Goal: Task Accomplishment & Management: Manage account settings

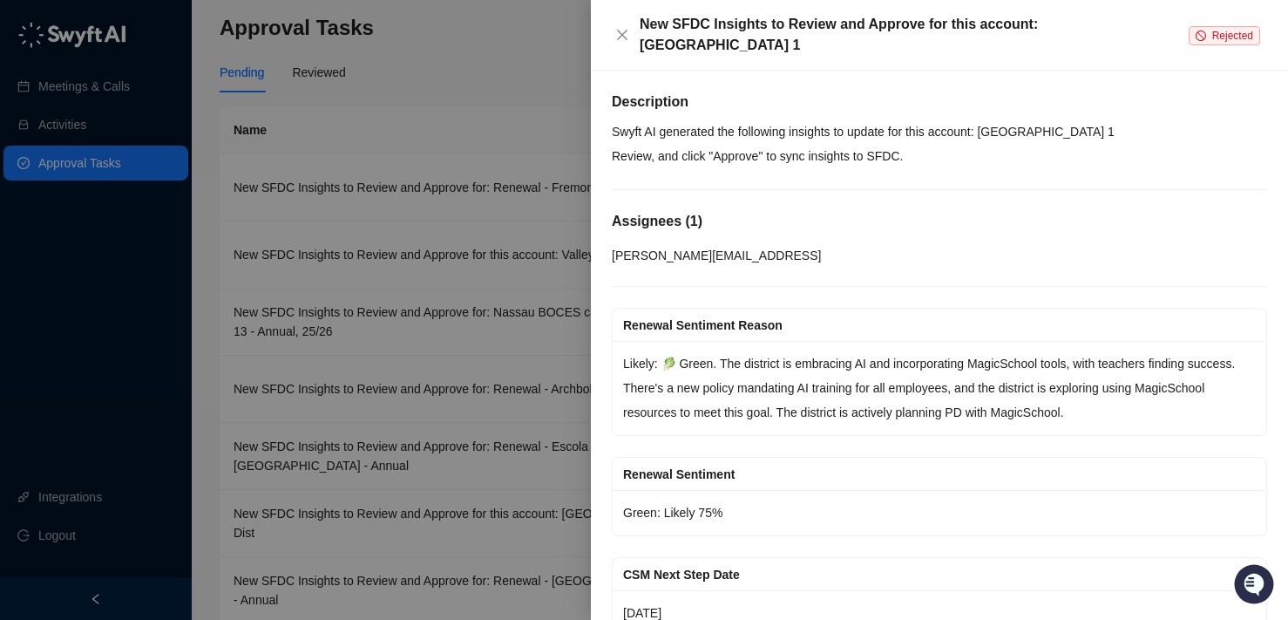
click at [1203, 38] on icon "stop" at bounding box center [1201, 36] width 10 height 10
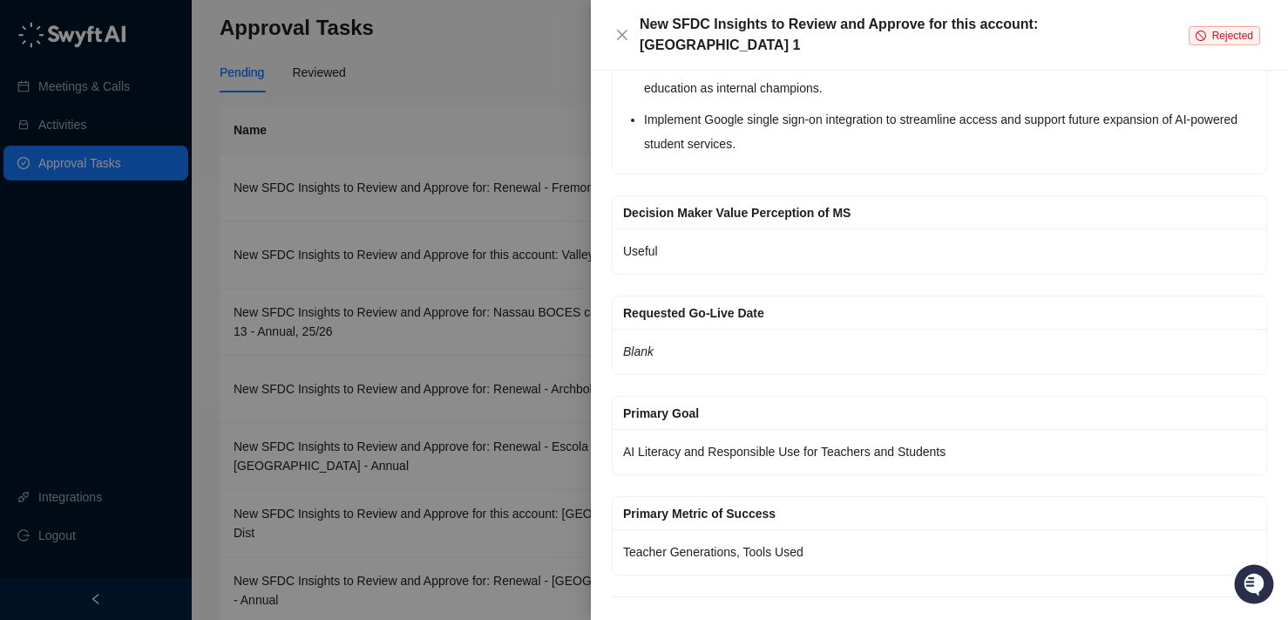
scroll to position [2957, 0]
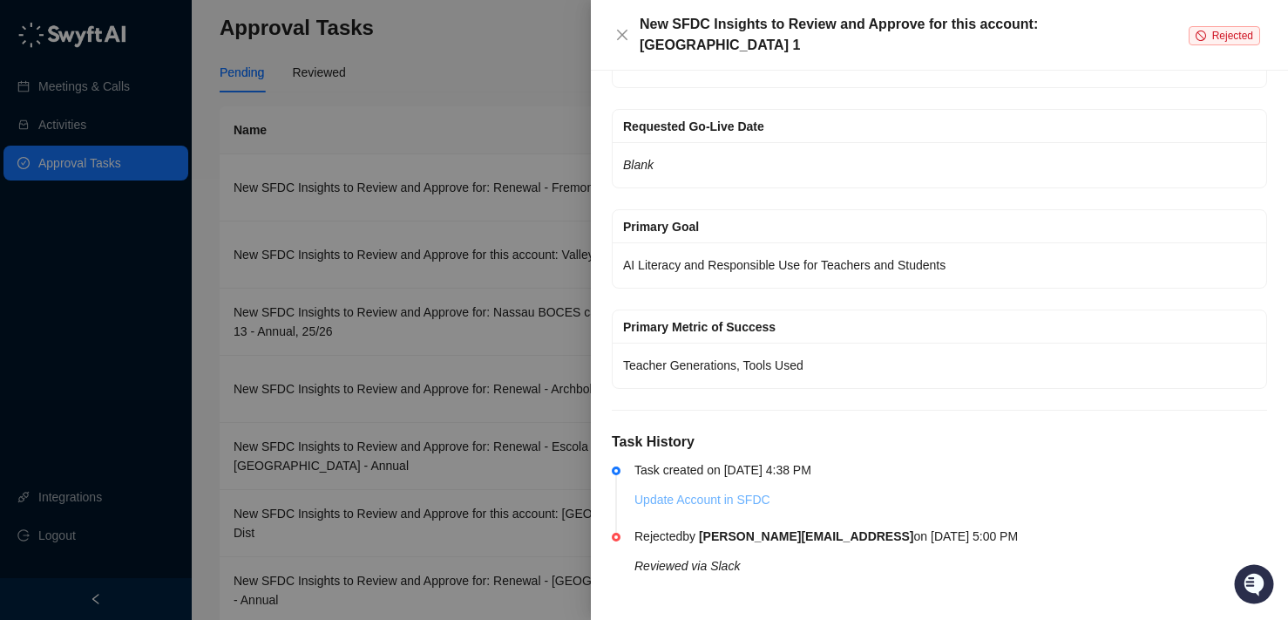
click at [703, 504] on link "Update Account in SFDC" at bounding box center [703, 500] width 136 height 14
click at [631, 37] on button "Close" at bounding box center [622, 34] width 21 height 21
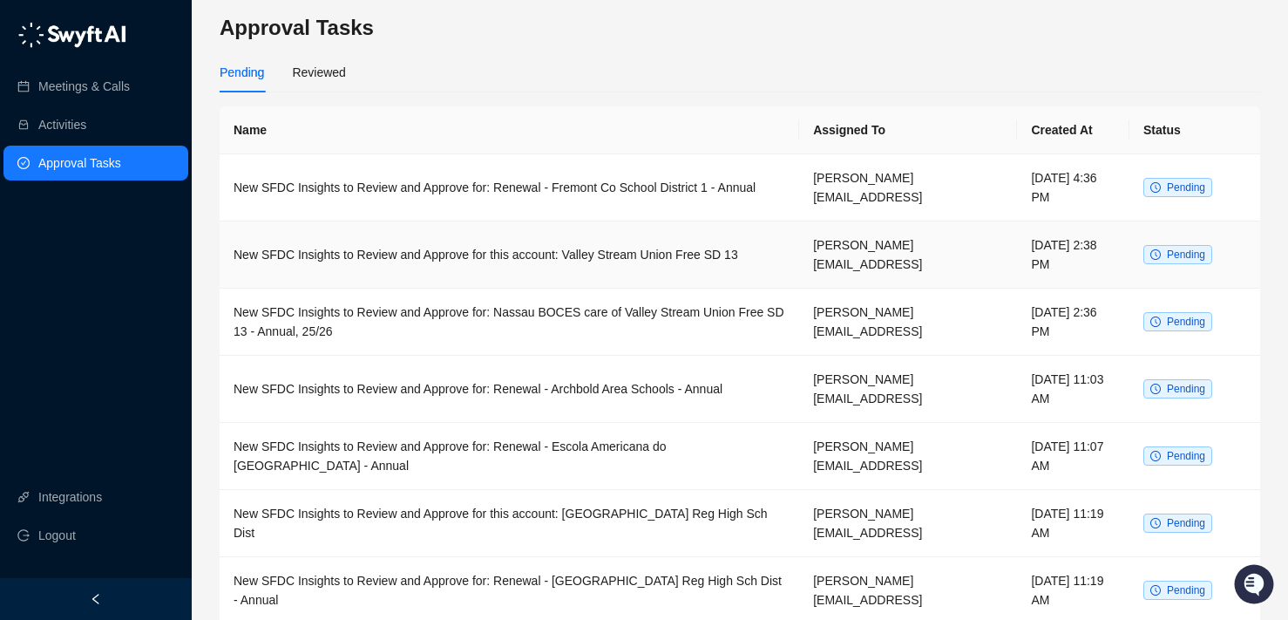
click at [1185, 244] on td "Pending" at bounding box center [1195, 254] width 131 height 67
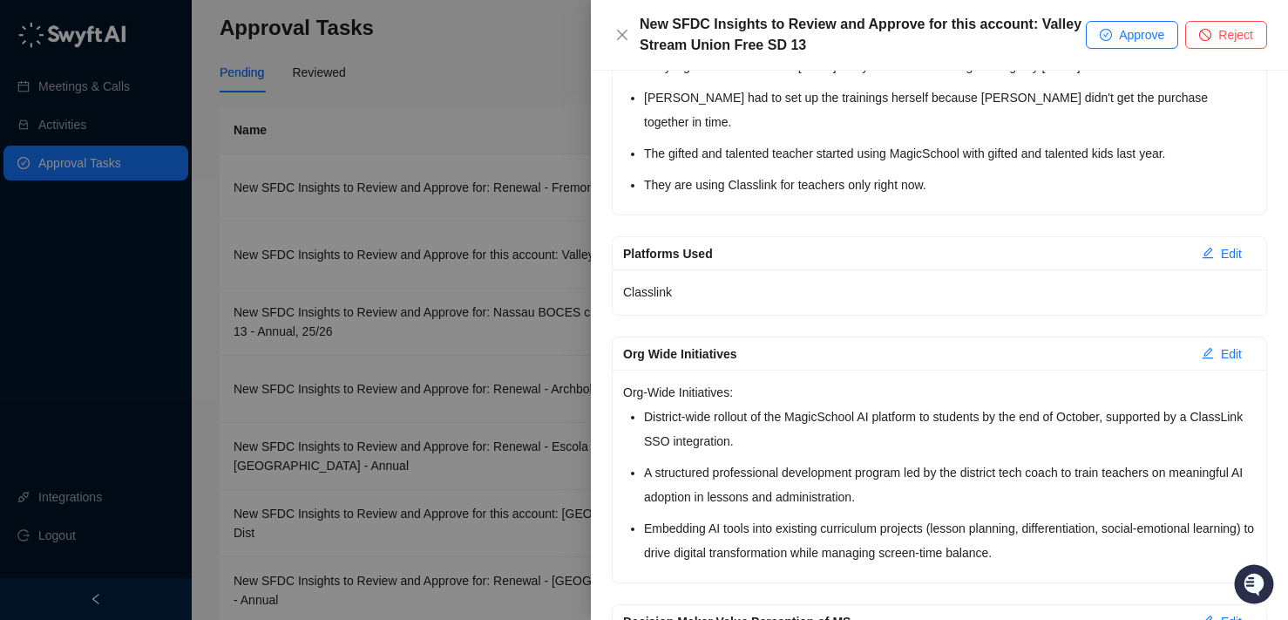
scroll to position [2514, 0]
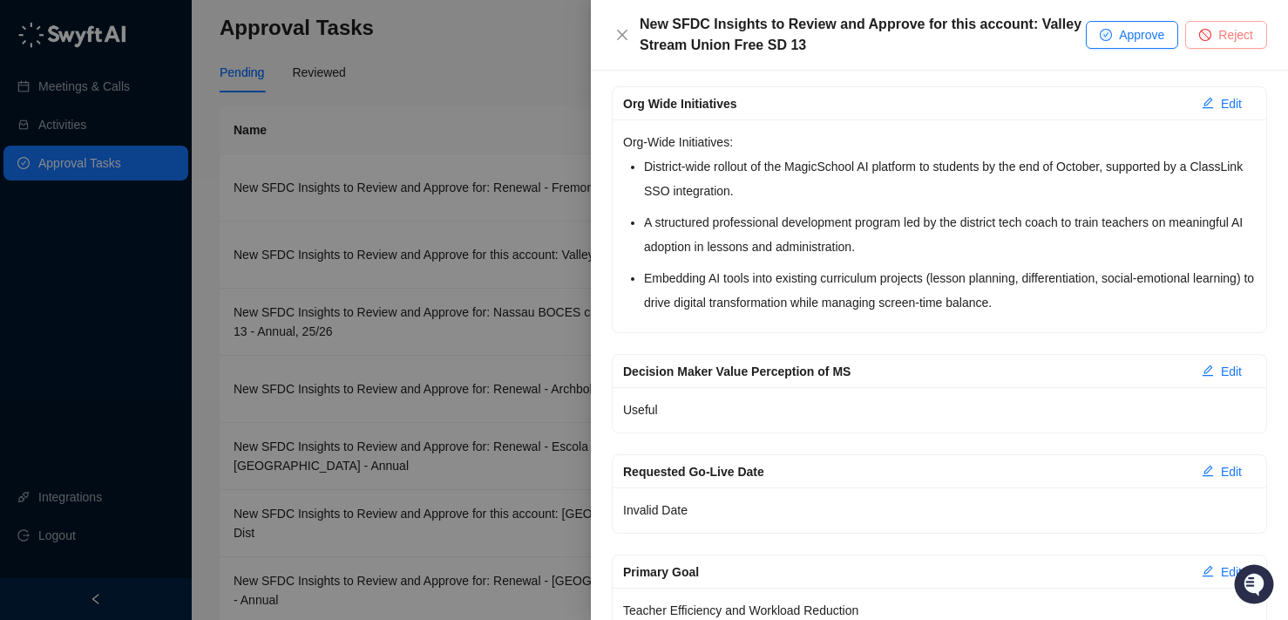
click at [1214, 24] on button "Reject" at bounding box center [1226, 35] width 82 height 28
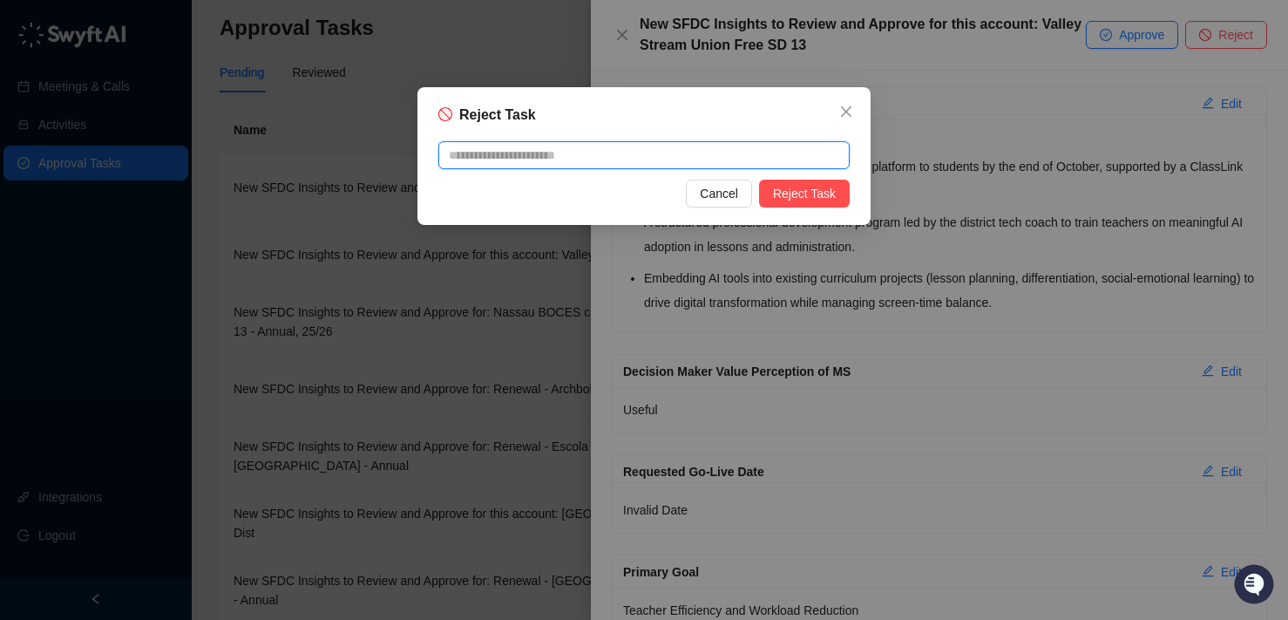
click at [737, 153] on textarea at bounding box center [643, 155] width 411 height 28
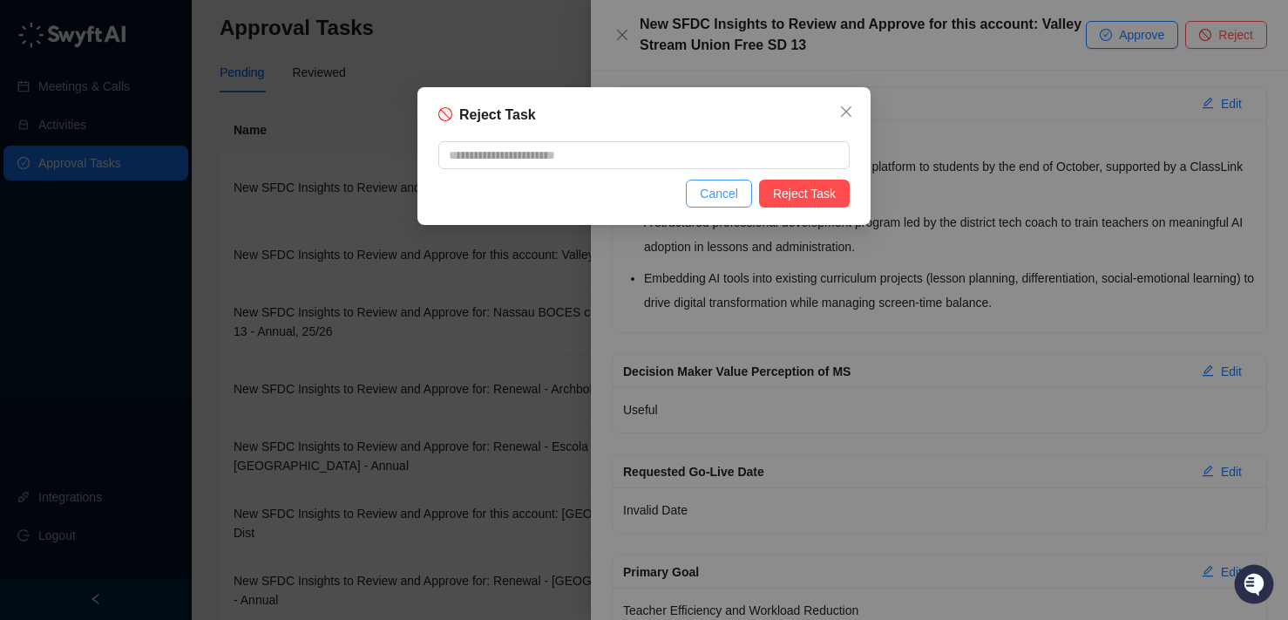
click at [718, 201] on span "Cancel" at bounding box center [719, 193] width 38 height 19
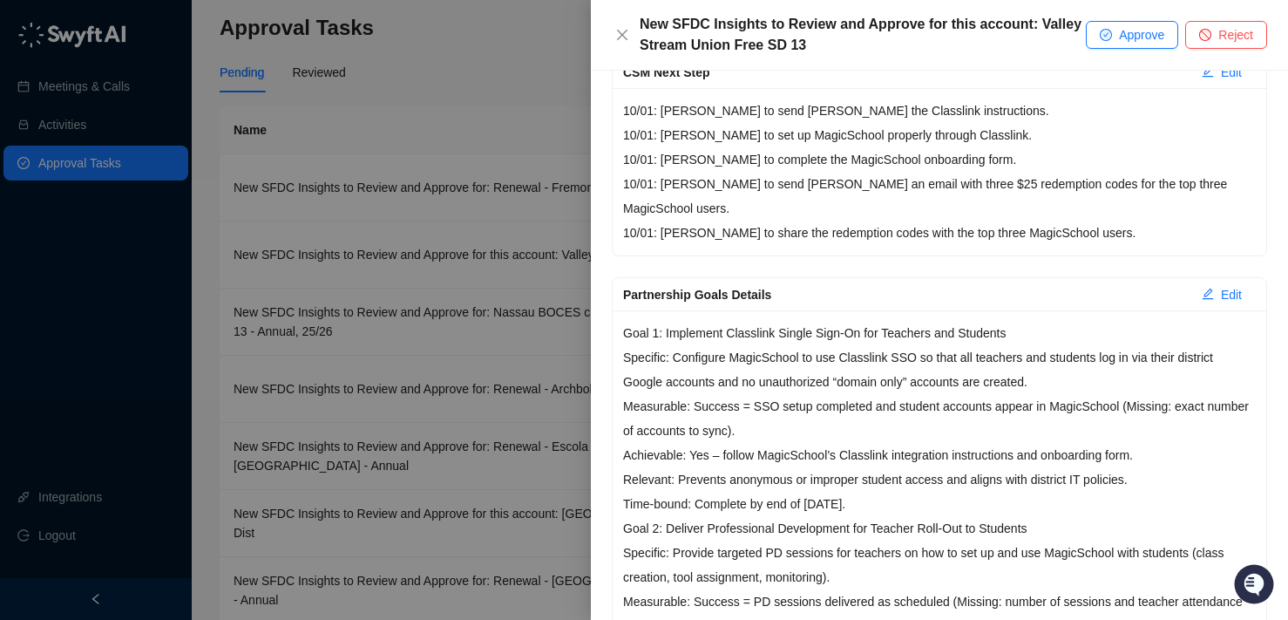
scroll to position [0, 0]
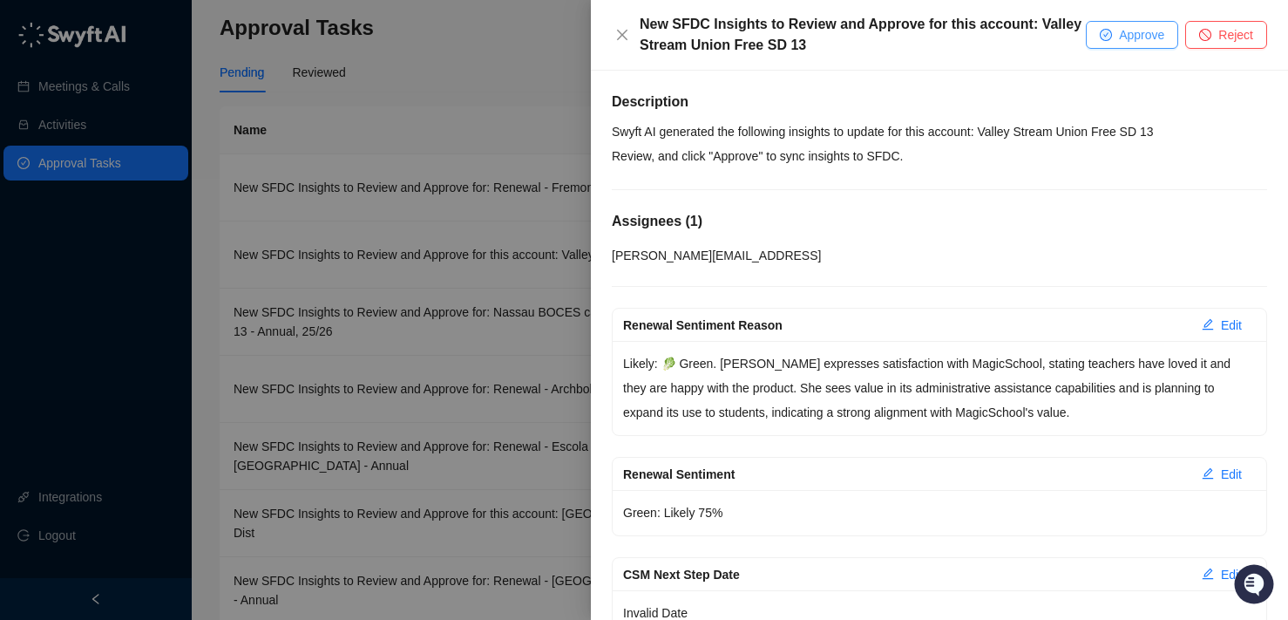
click at [1126, 36] on span "Approve" at bounding box center [1141, 34] width 45 height 19
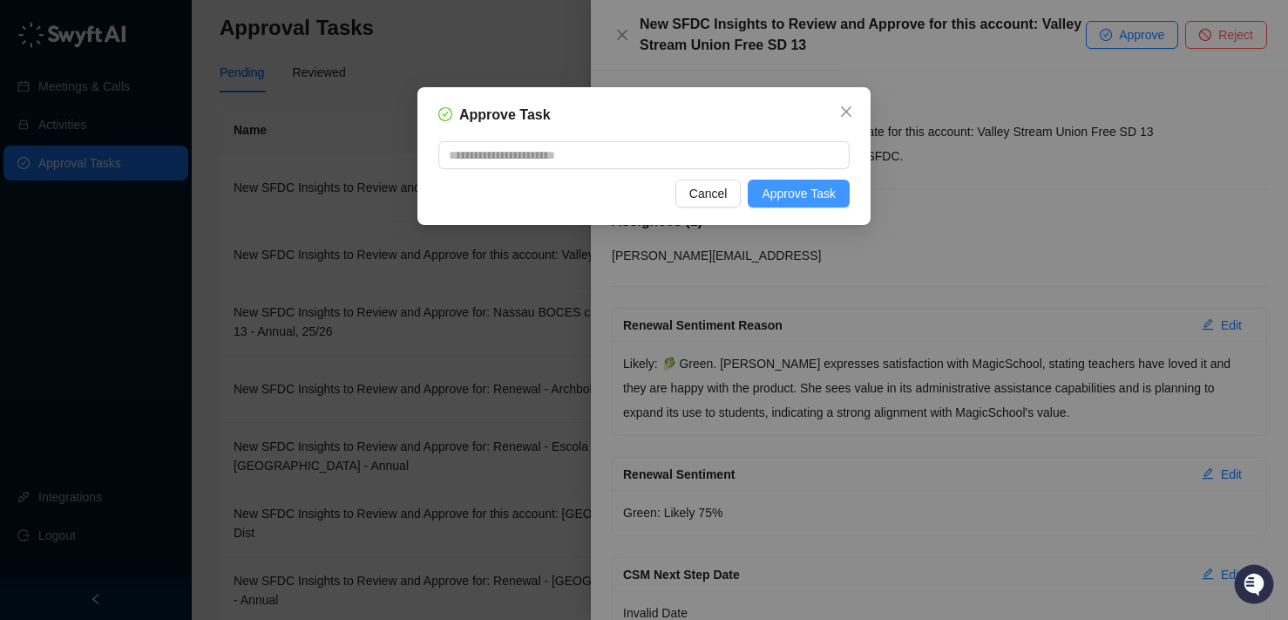
click at [796, 193] on span "Approve Task" at bounding box center [799, 193] width 74 height 19
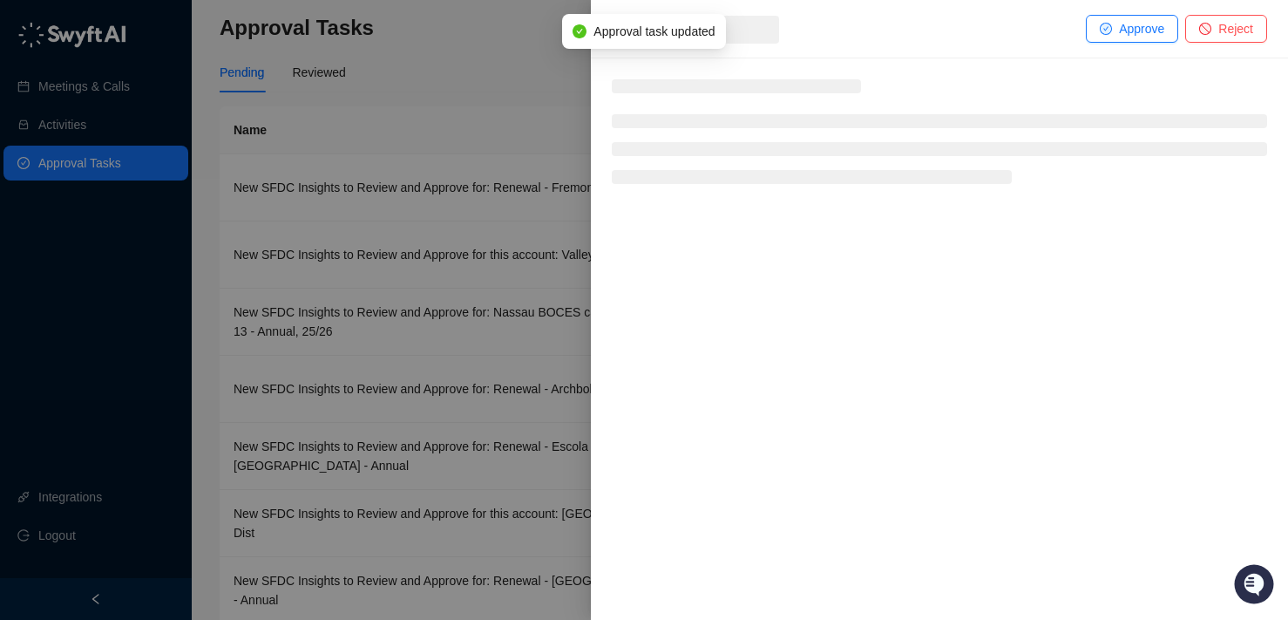
click at [622, 33] on body "Meetings & Calls Activities Approval Tasks Integrations Logout Approval Tasks P…" at bounding box center [644, 447] width 1288 height 895
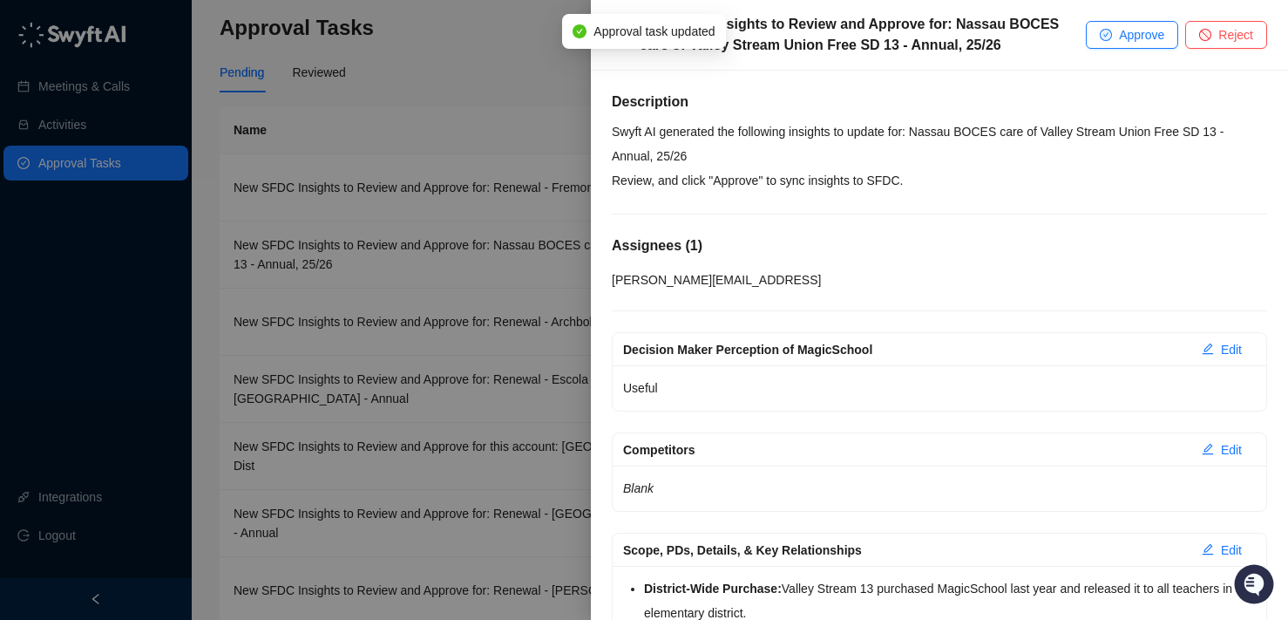
click at [617, 51] on div "New SFDC Insights to Review and Approve for: Nassau BOCES care of Valley Stream…" at bounding box center [849, 35] width 474 height 42
click at [613, 17] on div "Approval task updated" at bounding box center [643, 31] width 163 height 35
click at [557, 109] on div at bounding box center [644, 310] width 1288 height 620
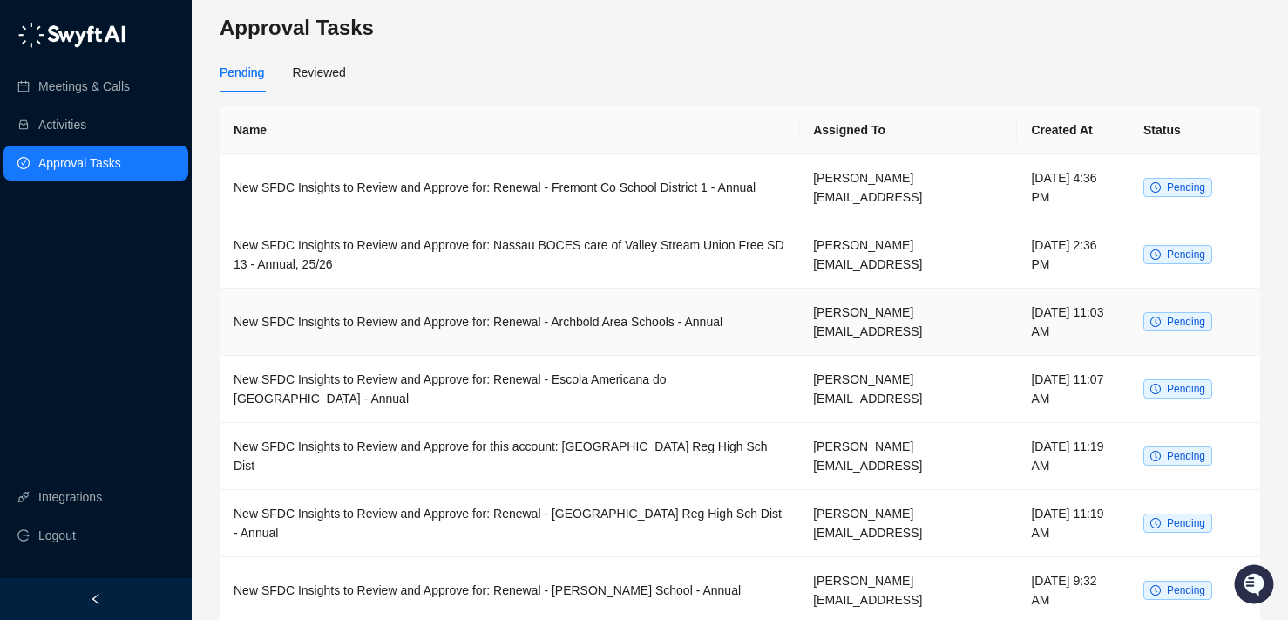
scroll to position [275, 0]
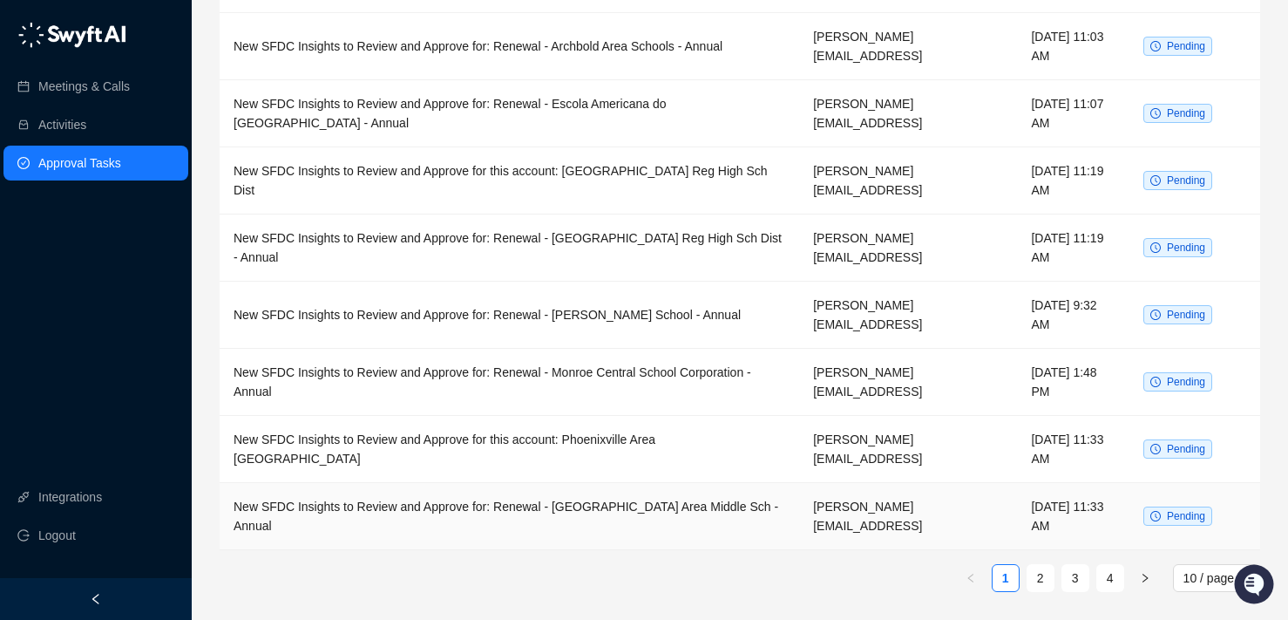
click at [1111, 513] on td "Thursday, 08/28/25, 11:33 AM" at bounding box center [1073, 516] width 112 height 67
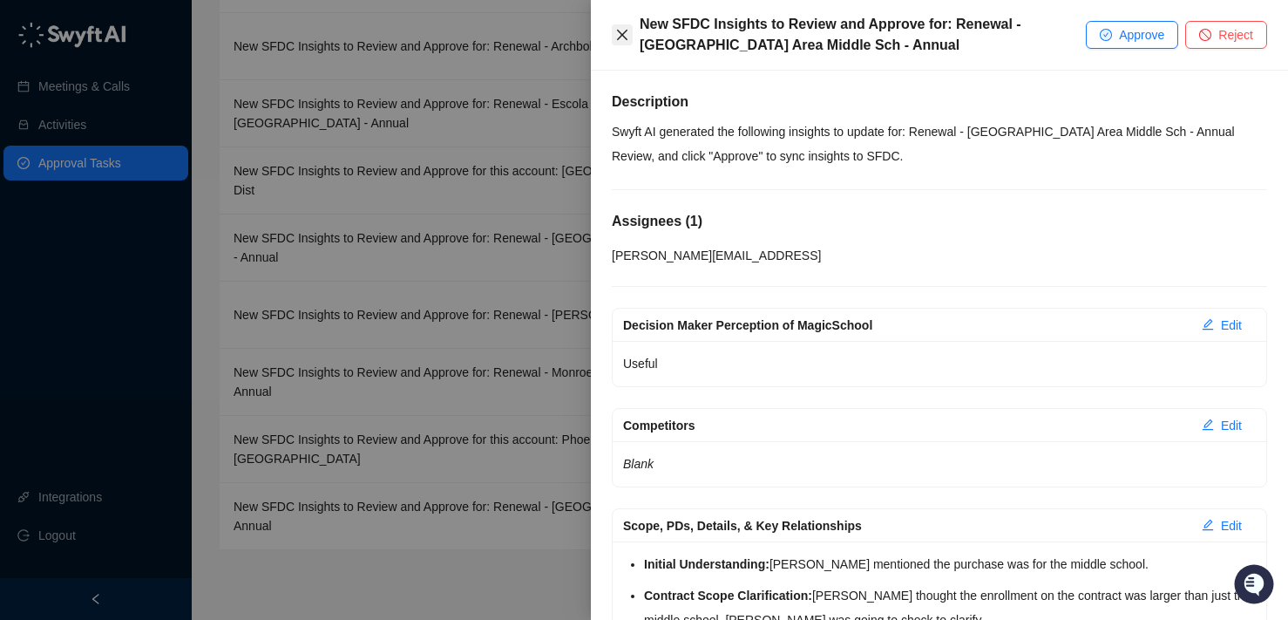
click at [625, 43] on button "Close" at bounding box center [622, 34] width 21 height 21
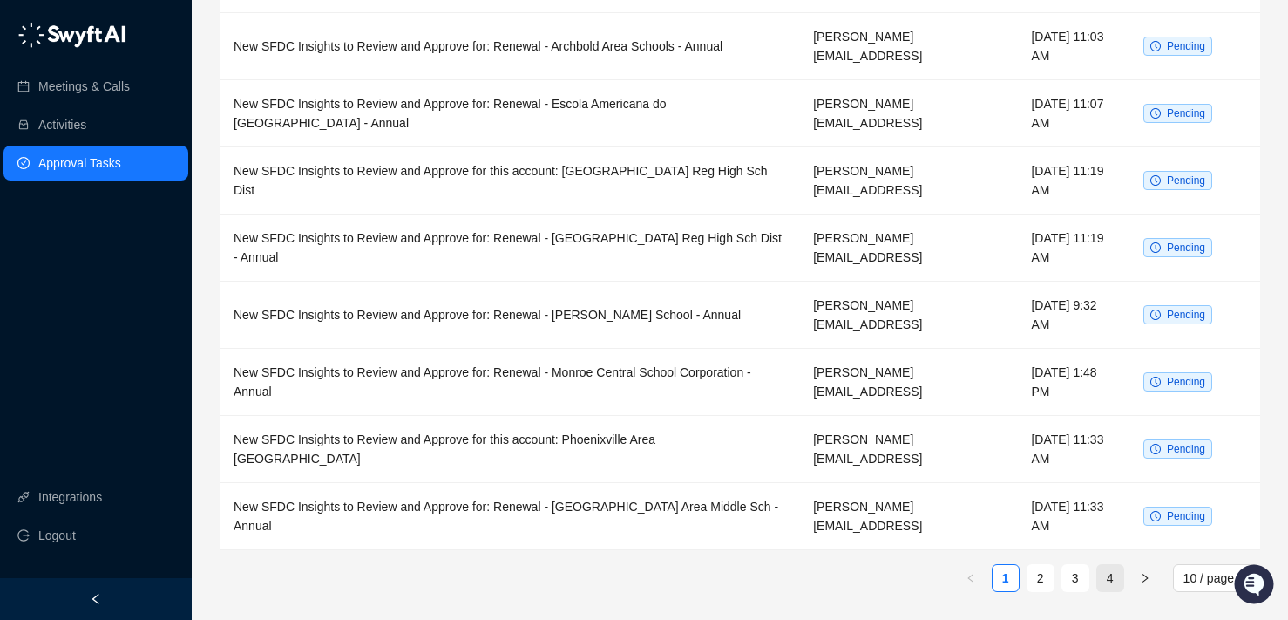
click at [1107, 574] on link "4" at bounding box center [1110, 578] width 26 height 26
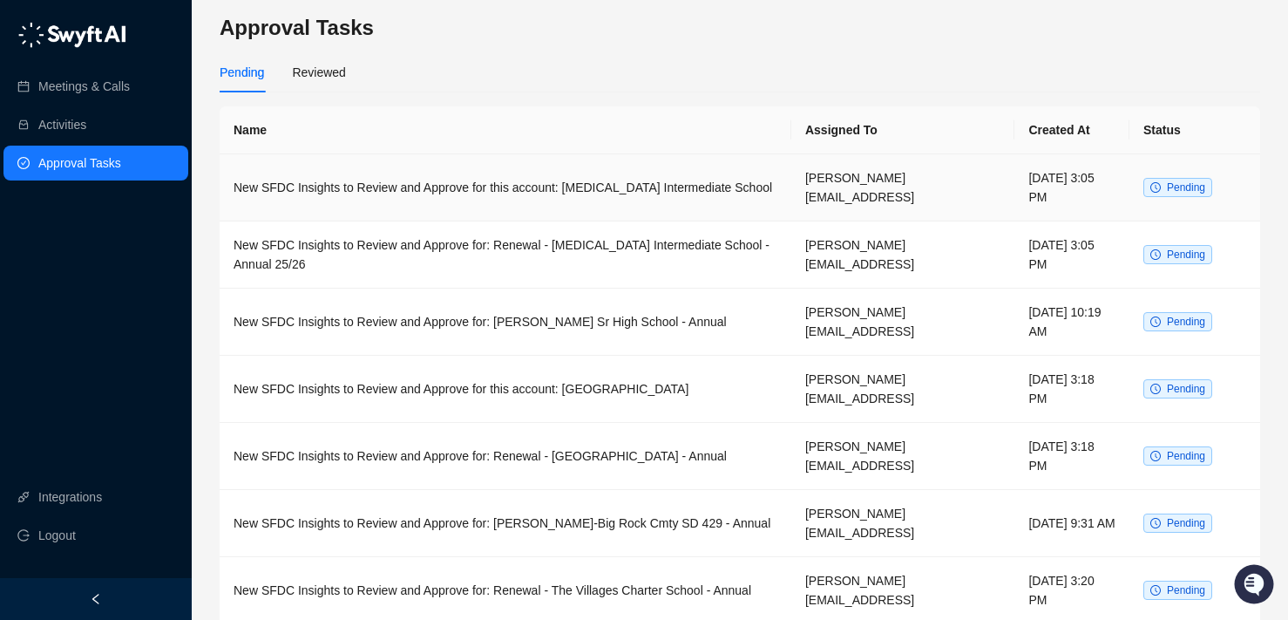
click at [1123, 173] on td "Friday, 07/25/25, 3:05 PM" at bounding box center [1072, 187] width 115 height 67
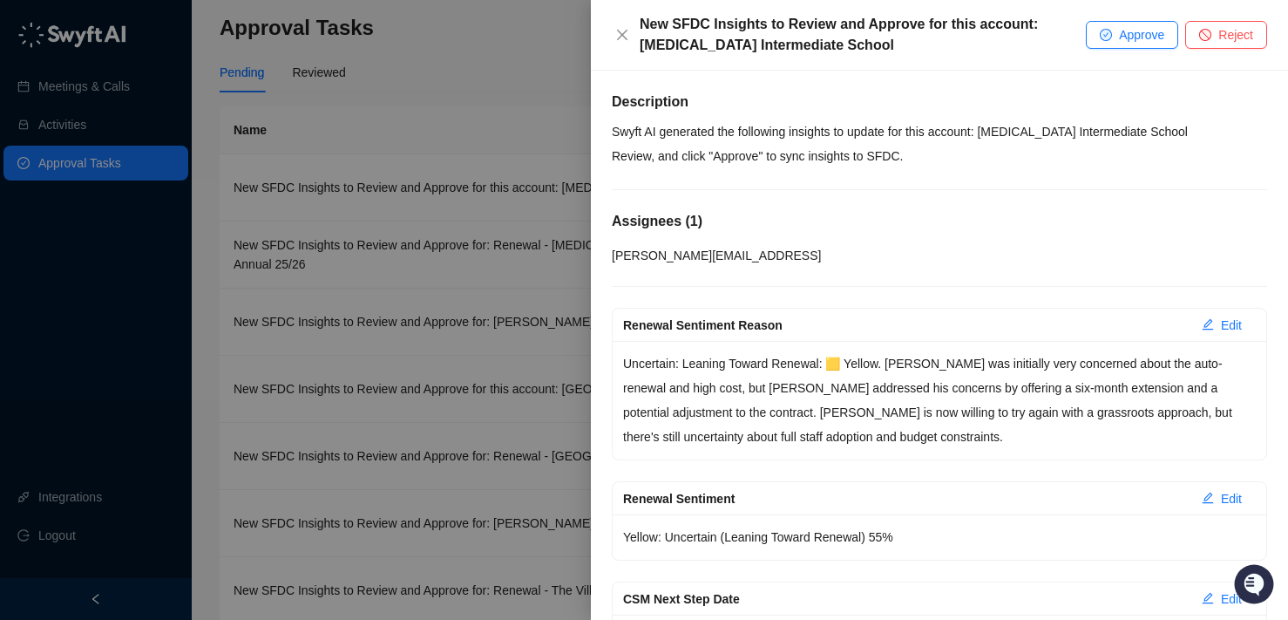
drag, startPoint x: 1204, startPoint y: 46, endPoint x: 519, endPoint y: 188, distance: 699.7
click at [519, 192] on div "New SFDC Insights to Review and Approve for this account: Norco Intermediate Sc…" at bounding box center [644, 310] width 1288 height 620
click at [621, 30] on icon "close" at bounding box center [622, 35] width 14 height 14
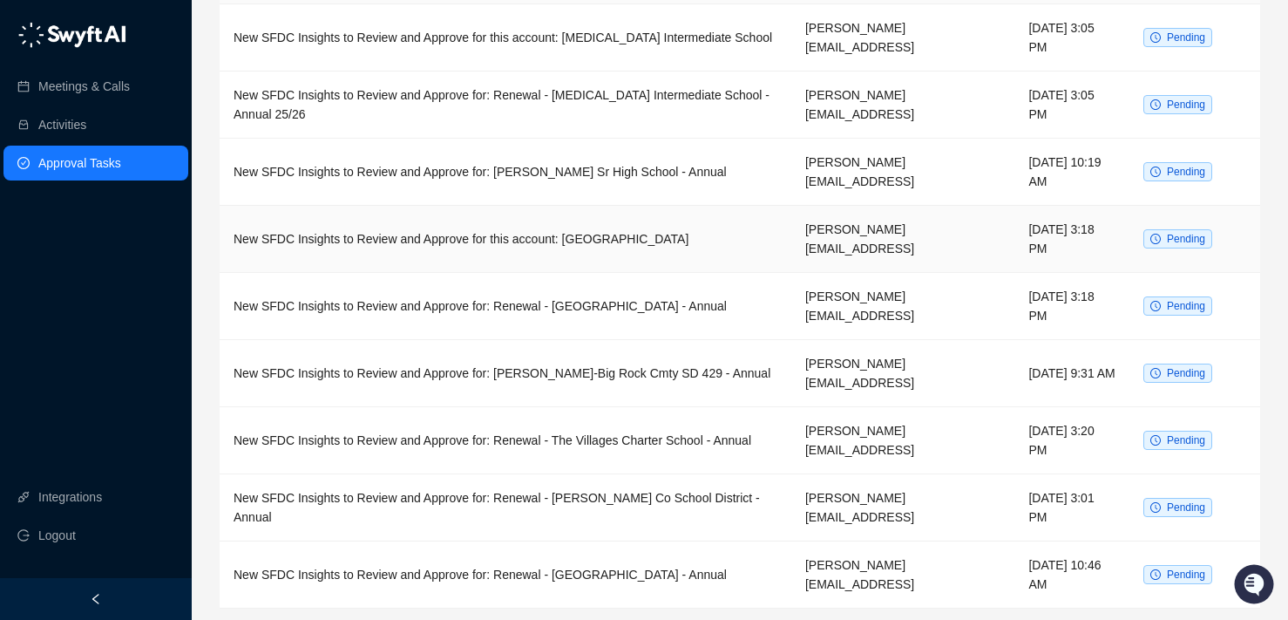
scroll to position [171, 0]
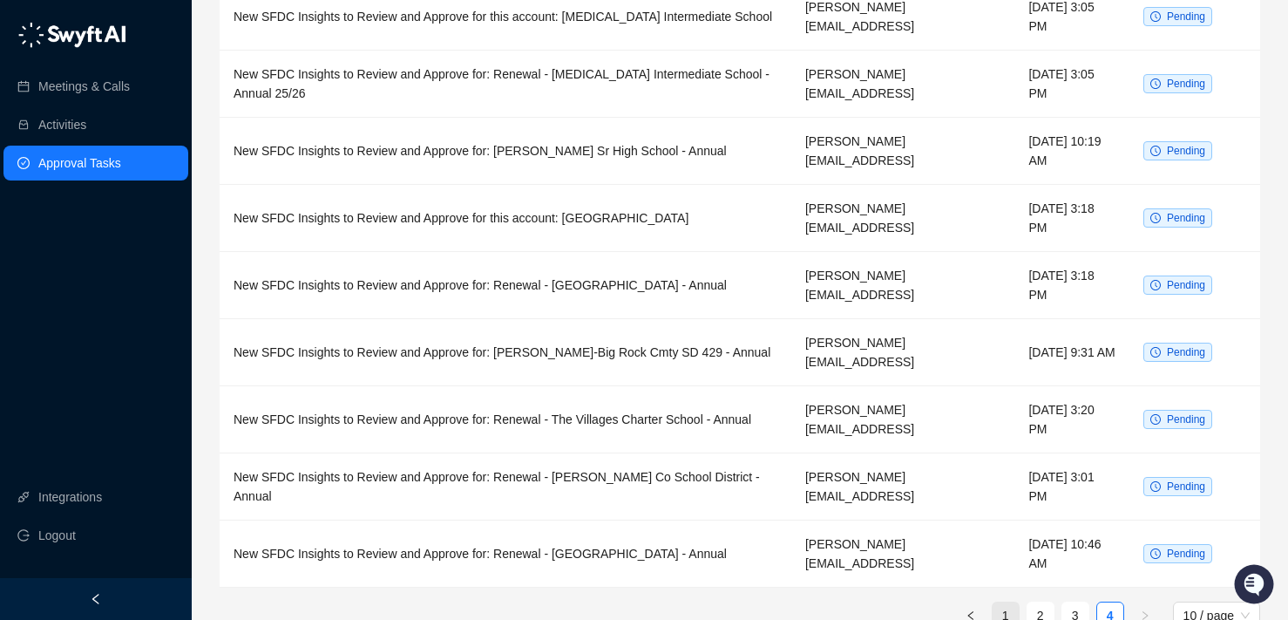
click at [1012, 602] on link "1" at bounding box center [1006, 615] width 26 height 26
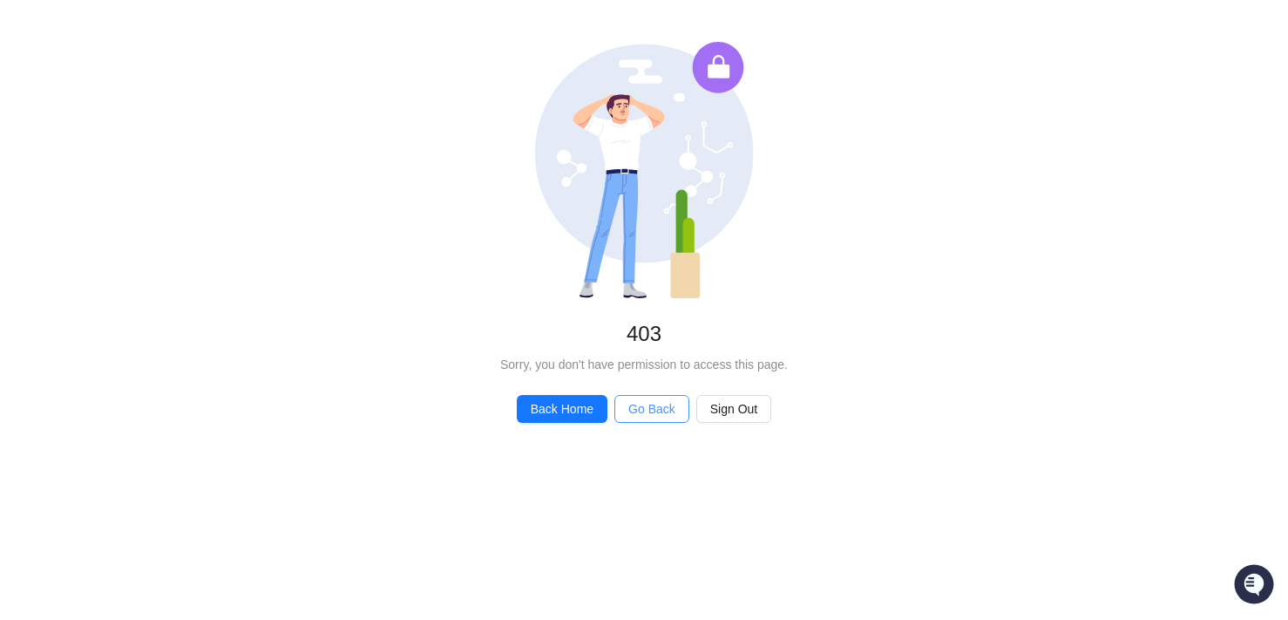
drag, startPoint x: 582, startPoint y: 410, endPoint x: 655, endPoint y: 413, distance: 72.4
click at [655, 413] on div "Back Home Go Back Sign Out" at bounding box center [644, 409] width 255 height 28
click at [655, 413] on span "Go Back" at bounding box center [651, 408] width 47 height 19
